Goal: Information Seeking & Learning: Learn about a topic

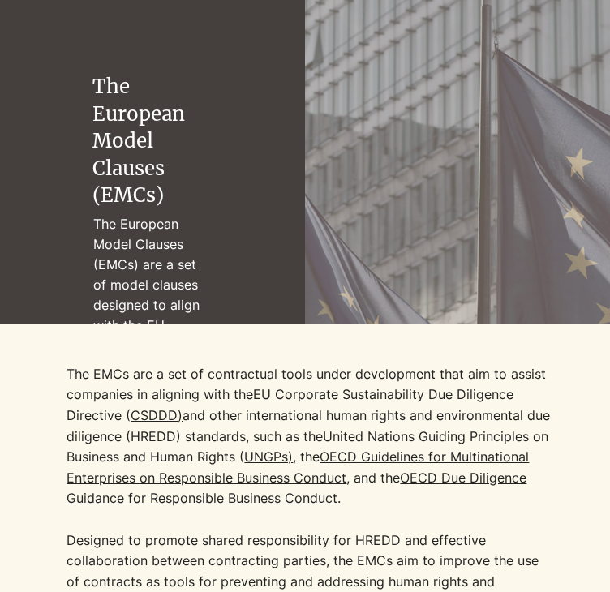
scroll to position [109, 0]
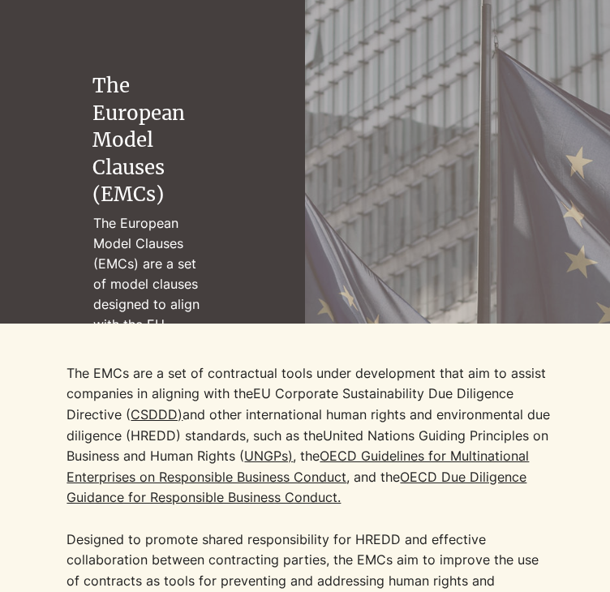
click at [163, 283] on p "The European Model Clauses (EMCs) are a set of model clauses designed to align …" at bounding box center [152, 334] width 119 height 242
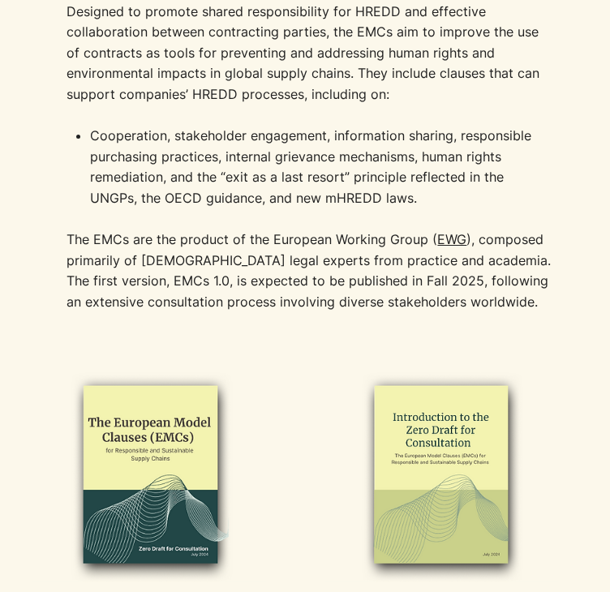
scroll to position [639, 0]
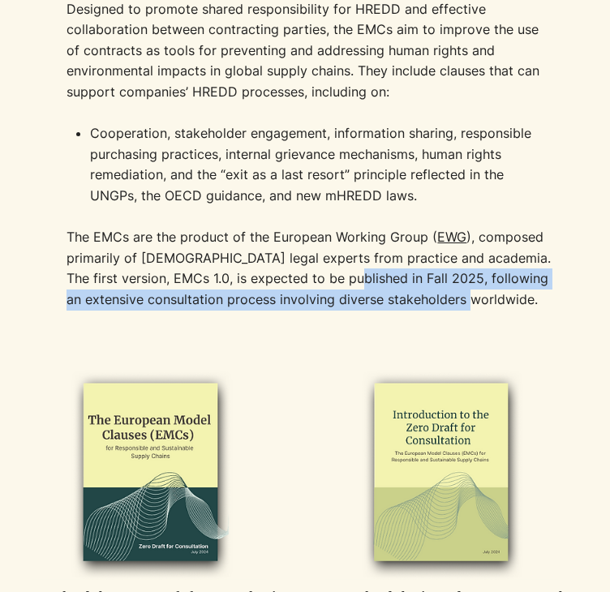
drag, startPoint x: 366, startPoint y: 280, endPoint x: 527, endPoint y: 306, distance: 162.7
click at [527, 306] on p "The EMCs are the product of the European Working Group ( EWG ), composed primar…" at bounding box center [310, 268] width 488 height 83
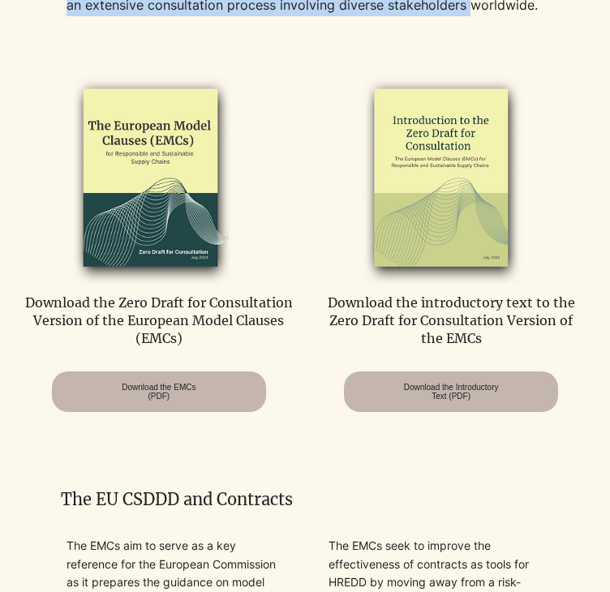
scroll to position [934, 0]
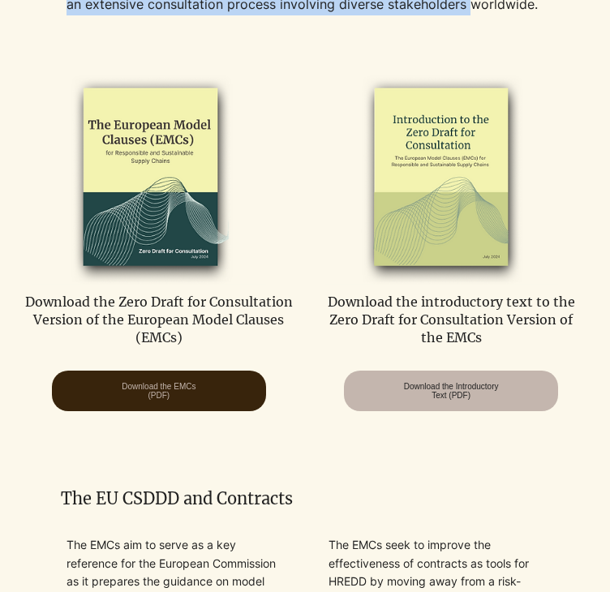
click at [157, 390] on span "Download the EMCs (PDF)" at bounding box center [159, 391] width 74 height 18
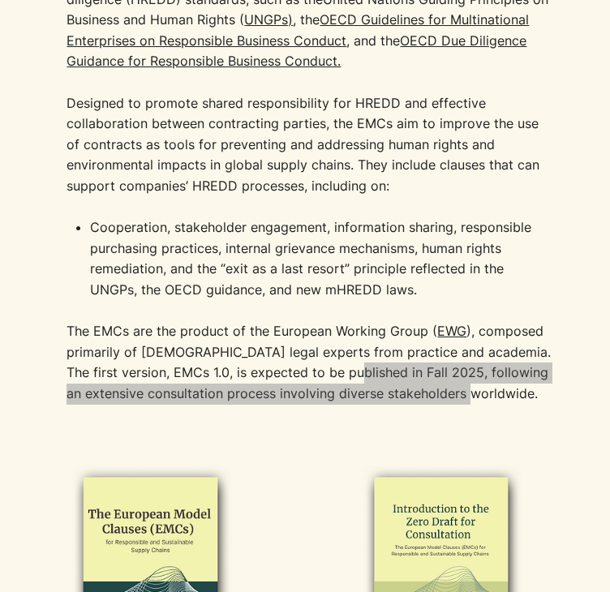
scroll to position [585, 0]
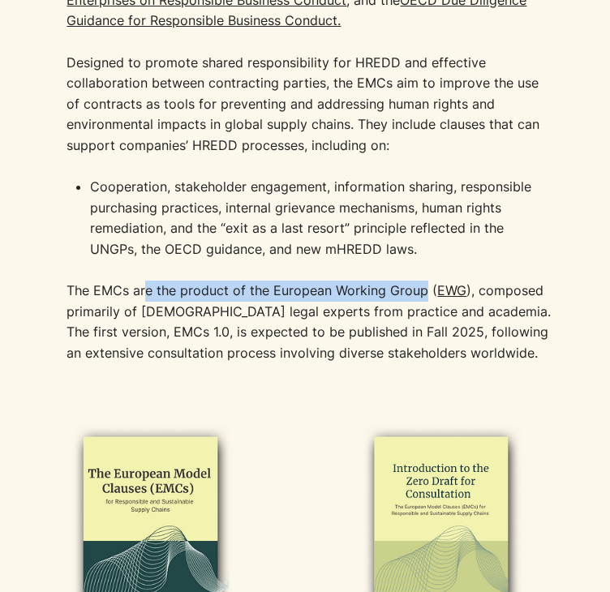
drag, startPoint x: 204, startPoint y: 293, endPoint x: 422, endPoint y: 293, distance: 217.3
click at [422, 293] on p "The EMCs are the product of the European Working Group ( EWG ), composed primar…" at bounding box center [310, 321] width 488 height 83
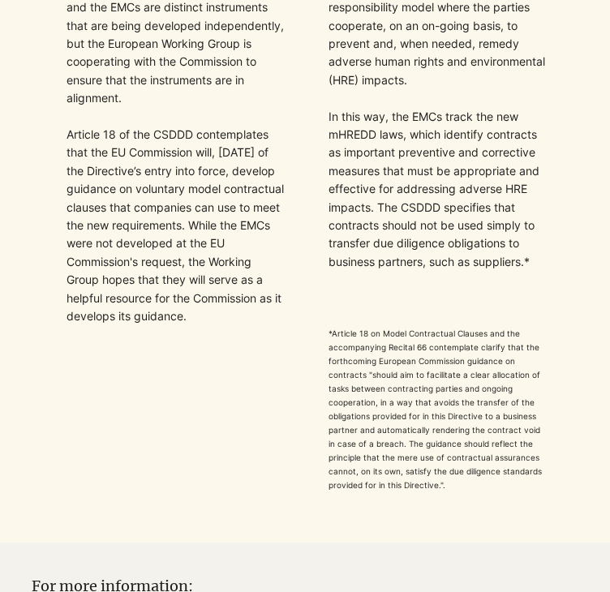
scroll to position [1570, 0]
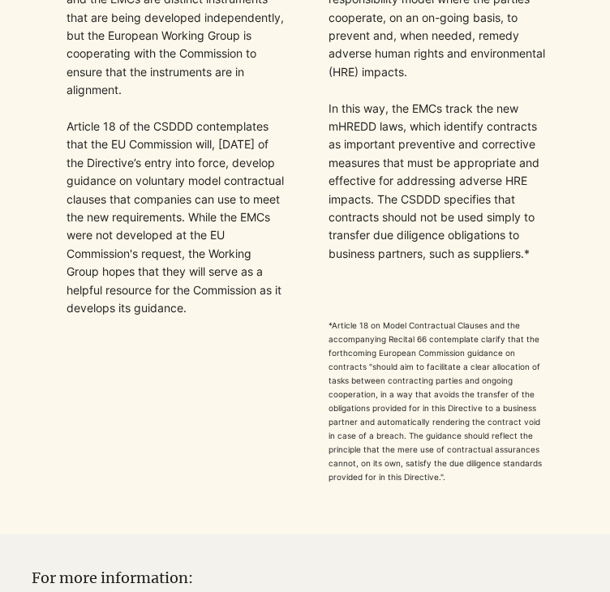
click at [133, 179] on p "The EMCs aim to serve as a key reference for the European Commission as it prep…" at bounding box center [175, 116] width 219 height 435
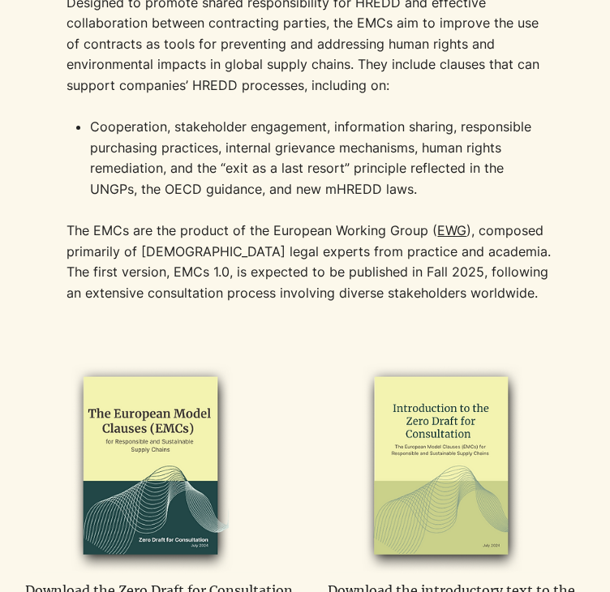
scroll to position [646, 0]
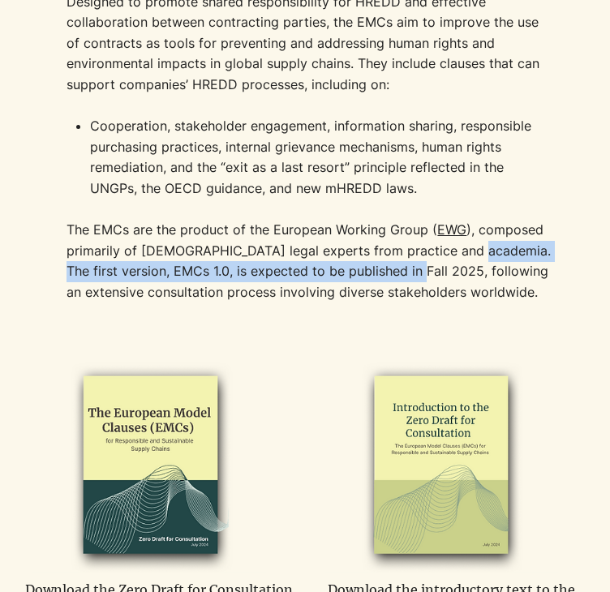
drag, startPoint x: 464, startPoint y: 247, endPoint x: 428, endPoint y: 270, distance: 42.3
click at [428, 270] on p "The EMCs are the product of the European Working Group ( EWG ), composed primar…" at bounding box center [310, 261] width 488 height 83
copy p "The first version, EMCs 1.0, is expected to be published in Fall 2025,"
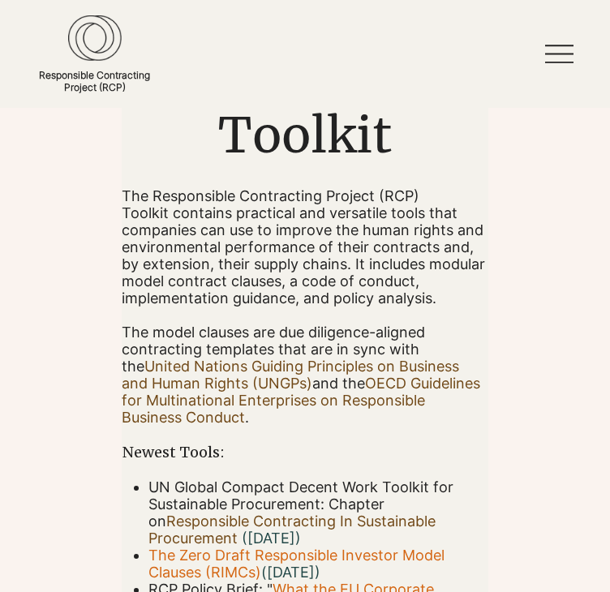
scroll to position [136, 0]
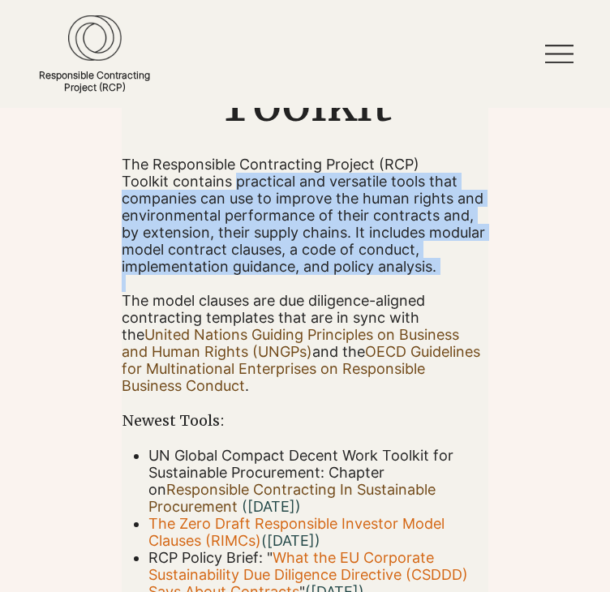
drag, startPoint x: 237, startPoint y: 186, endPoint x: 471, endPoint y: 292, distance: 257.2
click at [471, 292] on div "The Responsible Contracting Project (RCP) Toolkit contains practical and versat…" at bounding box center [305, 378] width 366 height 444
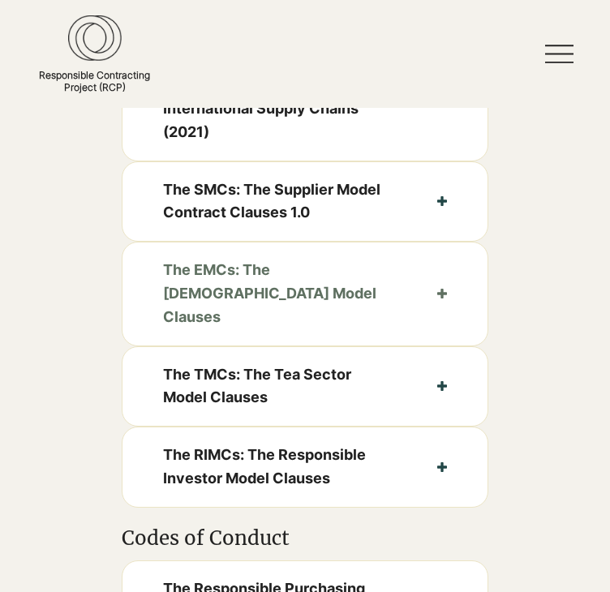
scroll to position [837, 0]
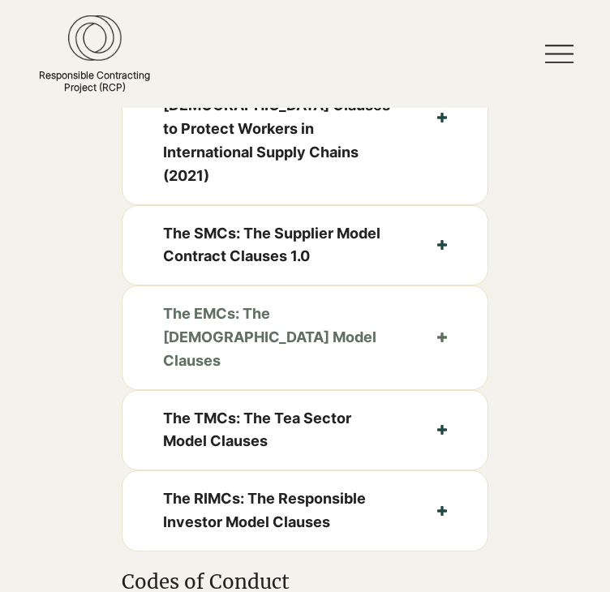
click at [324, 302] on span "The EMCs: The [DEMOGRAPHIC_DATA] Model Clauses" at bounding box center [279, 337] width 233 height 70
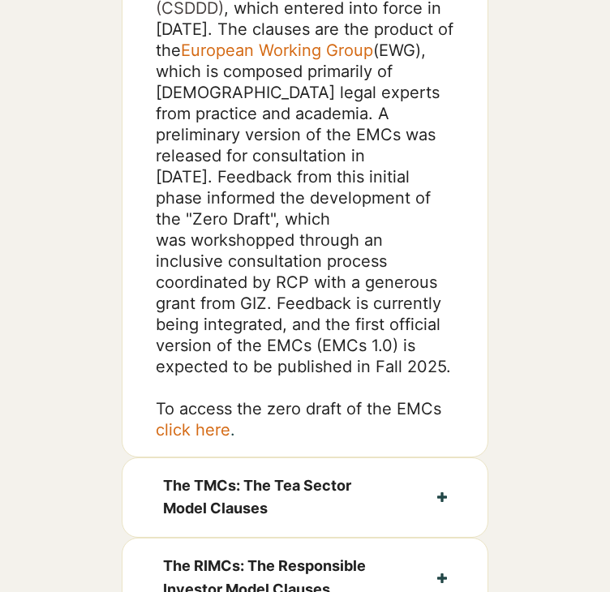
scroll to position [1424, 0]
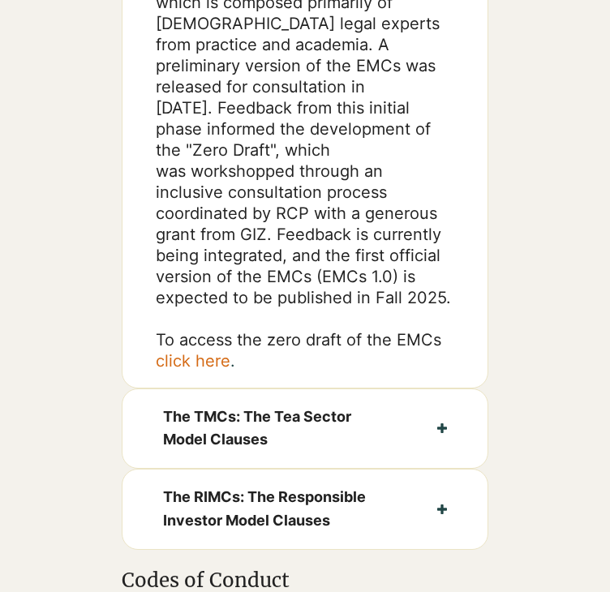
click at [200, 351] on link "click here" at bounding box center [193, 360] width 75 height 19
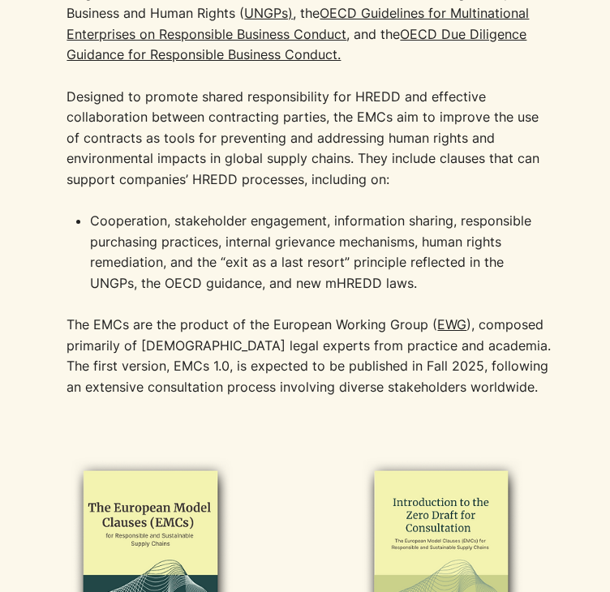
scroll to position [544, 0]
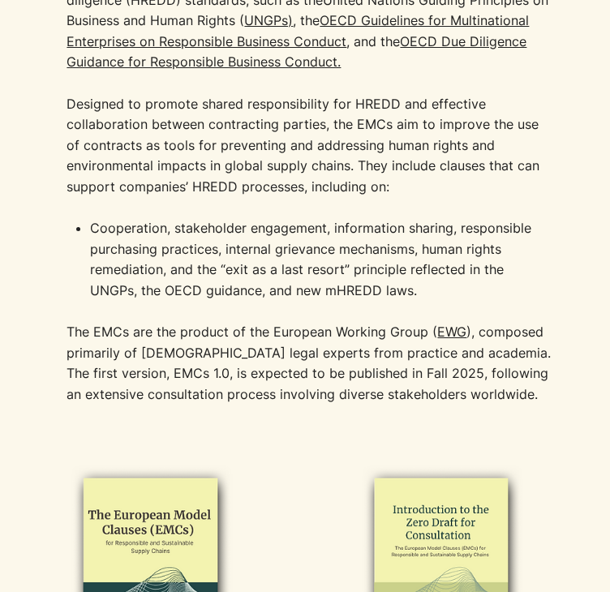
click at [451, 339] on link "EWG" at bounding box center [451, 331] width 29 height 16
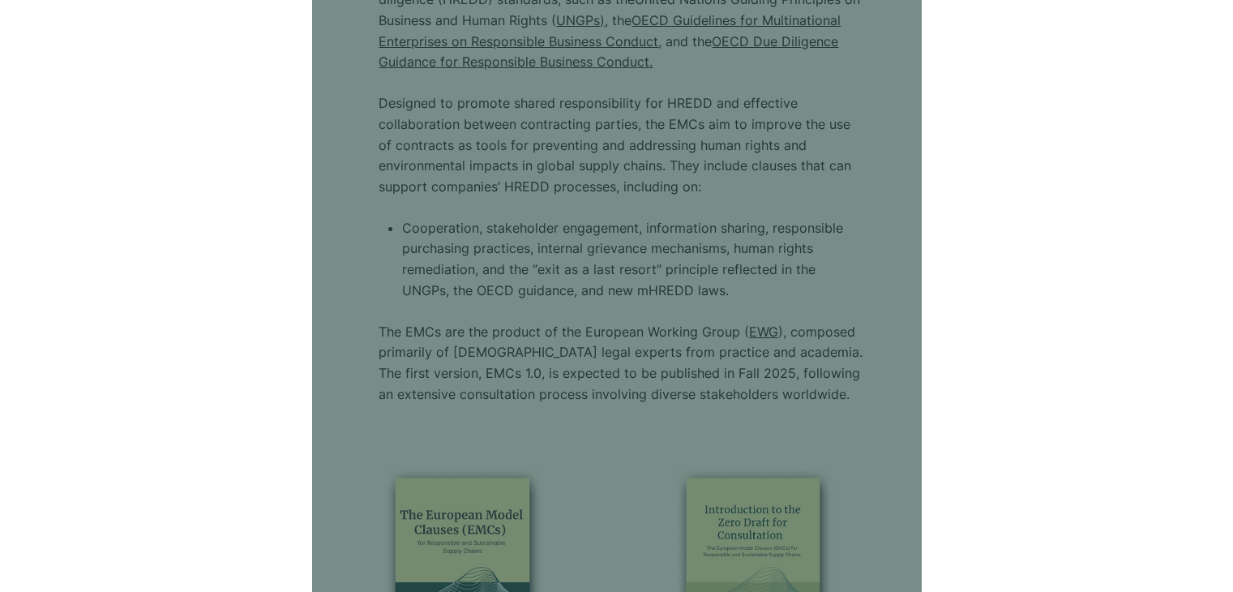
scroll to position [0, 0]
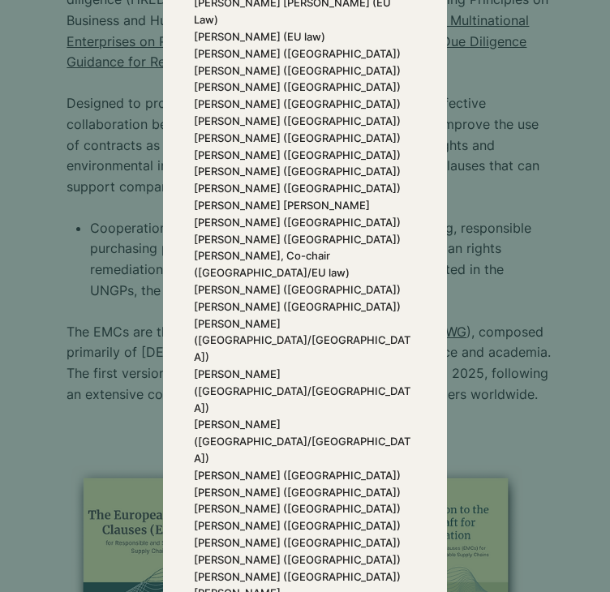
click at [349, 298] on p "[PERSON_NAME] ([GEOGRAPHIC_DATA])" at bounding box center [305, 289] width 223 height 17
click at [341, 45] on p "[PERSON_NAME] (EU law)" at bounding box center [305, 36] width 223 height 17
click at [379, 164] on p "[PERSON_NAME] ([GEOGRAPHIC_DATA])" at bounding box center [305, 155] width 223 height 17
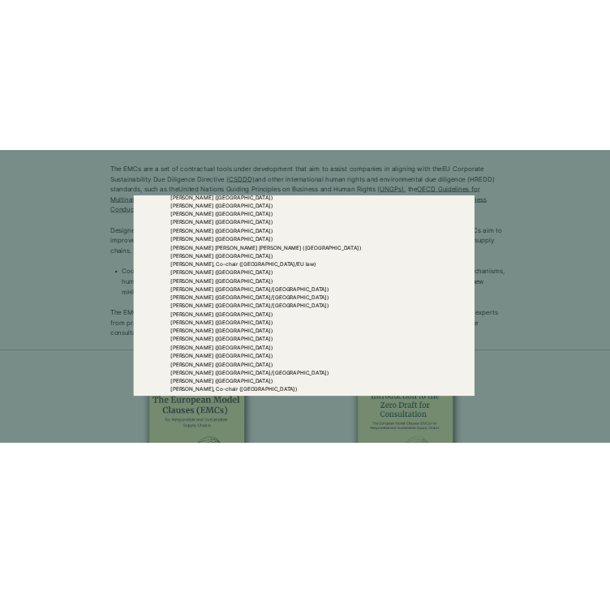
scroll to position [182, 0]
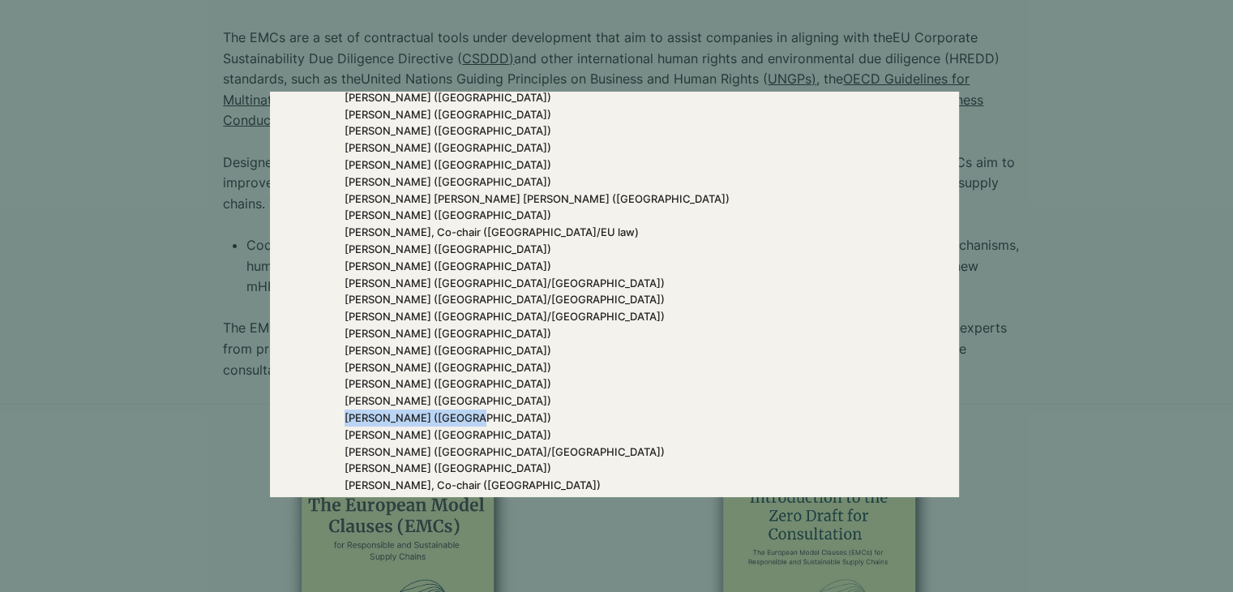
drag, startPoint x: 343, startPoint y: 420, endPoint x: 483, endPoint y: 416, distance: 140.3
click at [483, 416] on p "[PERSON_NAME] ([GEOGRAPHIC_DATA])" at bounding box center [615, 417] width 541 height 17
copy span "[PERSON_NAME] ([GEOGRAPHIC_DATA])"
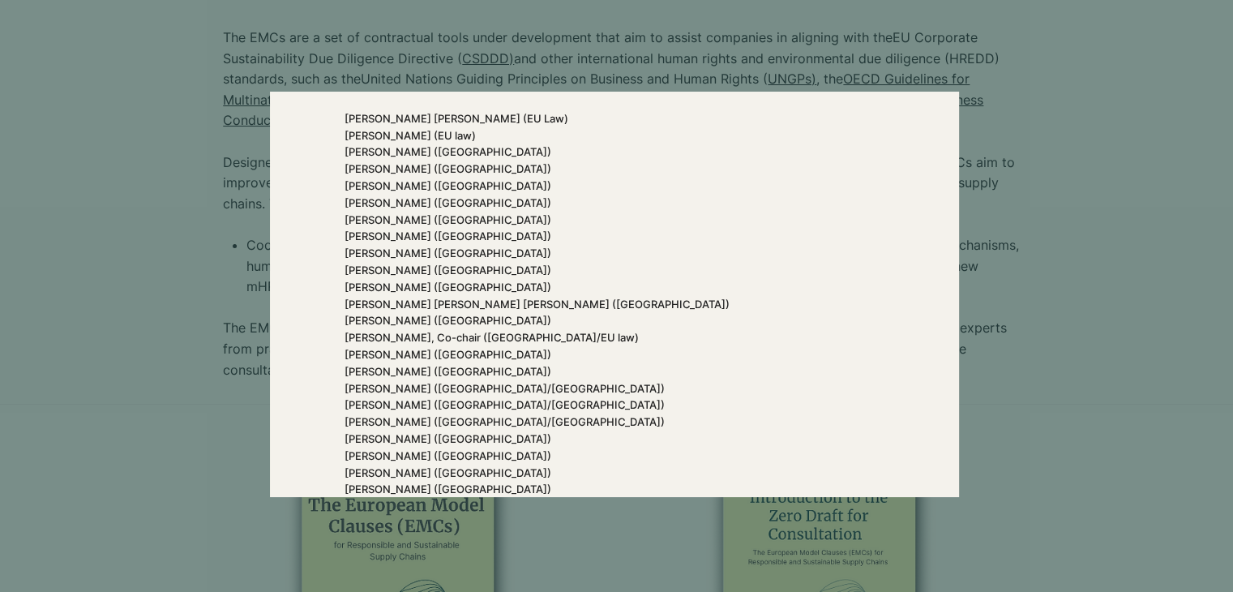
scroll to position [70, 0]
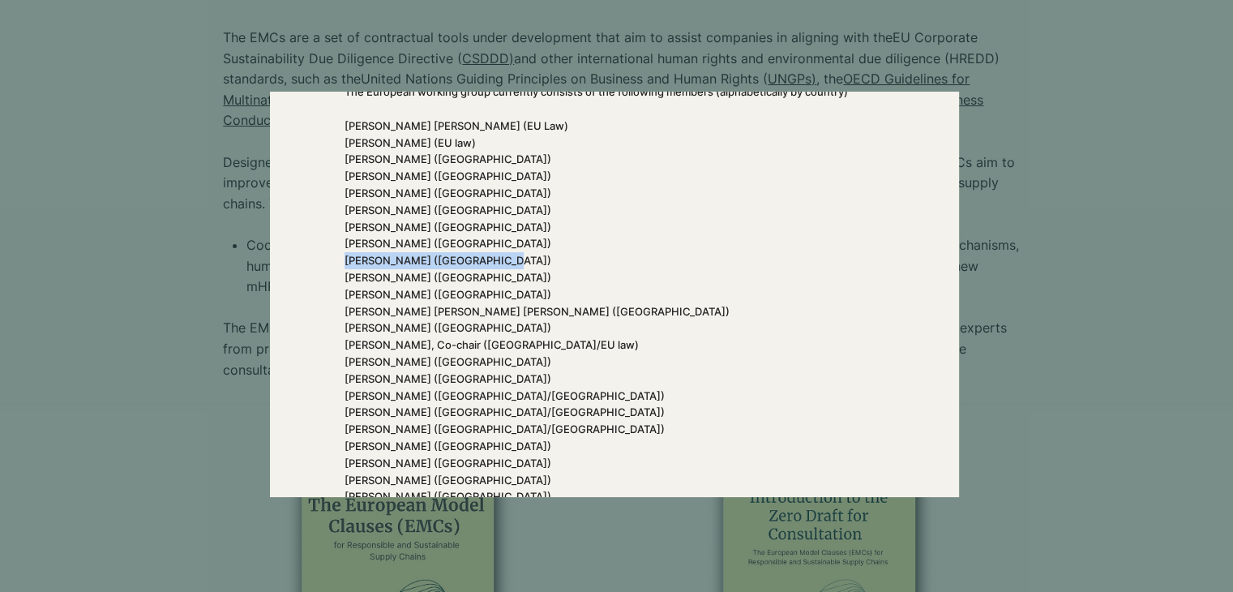
drag, startPoint x: 342, startPoint y: 260, endPoint x: 500, endPoint y: 262, distance: 158.1
click at [500, 262] on div "Members of the working group The European working group currently consists of t…" at bounding box center [614, 294] width 689 height 405
copy span "[PERSON_NAME] ([GEOGRAPHIC_DATA])"
